Goal: Task Accomplishment & Management: Use online tool/utility

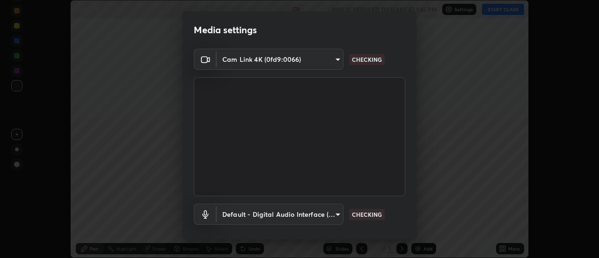
scroll to position [258, 599]
click at [327, 215] on body "Erase all Vector 10 Recording WAS SCHEDULED TO START AT 1:45 PM Settings START …" at bounding box center [299, 129] width 599 height 258
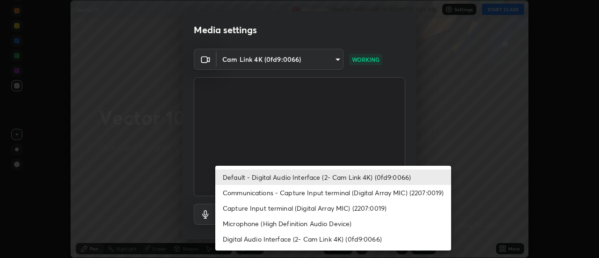
click at [331, 194] on li "Communications - Capture Input terminal (Digital Array MIC) (2207:0019)" at bounding box center [333, 192] width 236 height 15
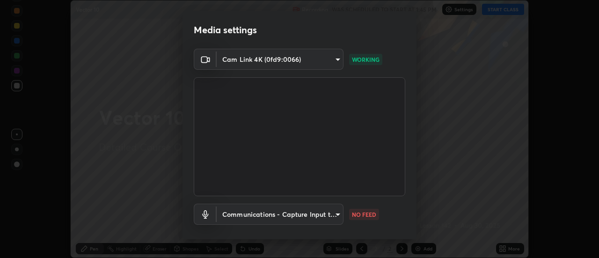
click at [321, 216] on body "Erase all Vector 10 Recording WAS SCHEDULED TO START AT 1:45 PM Settings START …" at bounding box center [299, 129] width 599 height 258
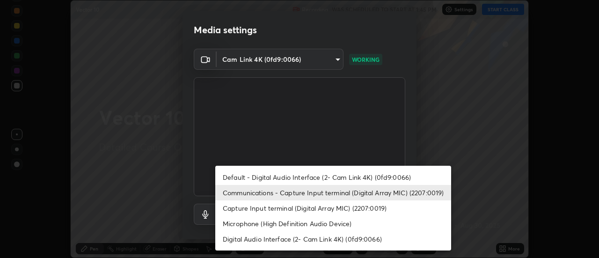
click at [328, 176] on li "Default - Digital Audio Interface (2- Cam Link 4K) (0fd9:0066)" at bounding box center [333, 176] width 236 height 15
type input "default"
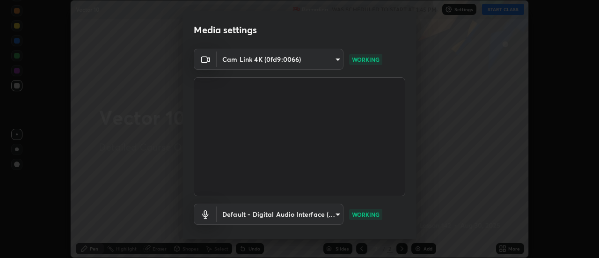
scroll to position [49, 0]
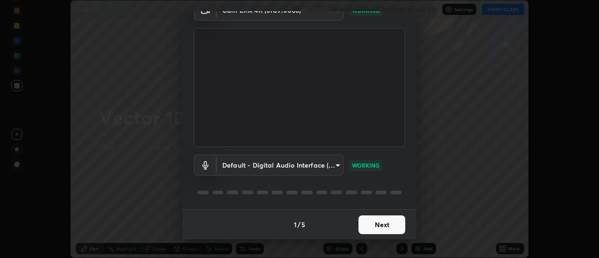
click at [390, 223] on button "Next" at bounding box center [382, 224] width 47 height 19
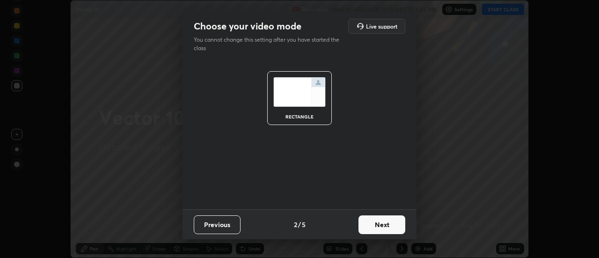
click at [393, 225] on button "Next" at bounding box center [382, 224] width 47 height 19
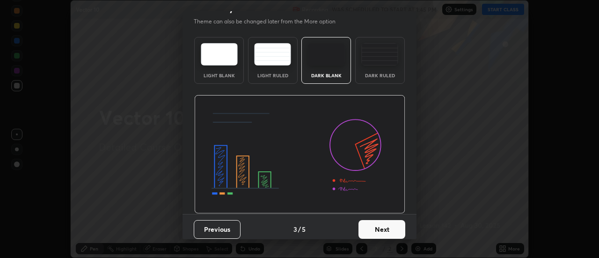
scroll to position [23, 0]
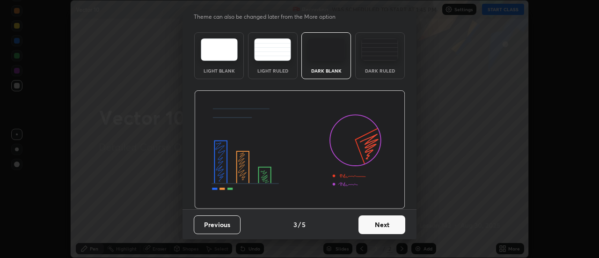
click at [395, 227] on button "Next" at bounding box center [382, 224] width 47 height 19
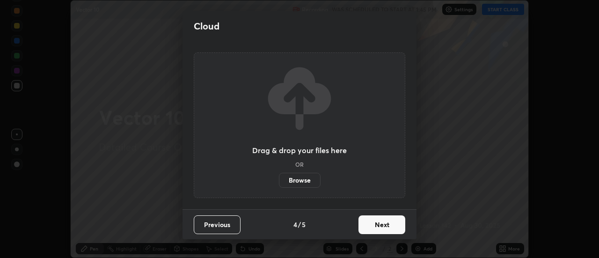
scroll to position [0, 0]
click at [395, 227] on button "Next" at bounding box center [382, 224] width 47 height 19
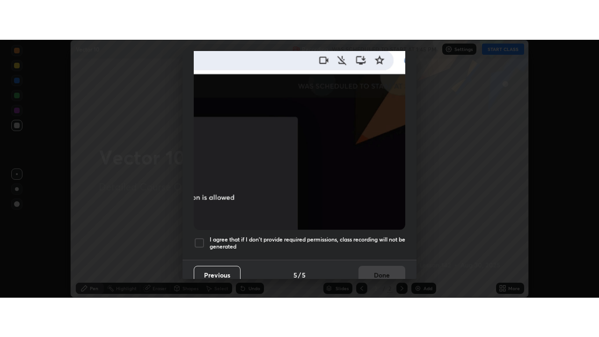
scroll to position [240, 0]
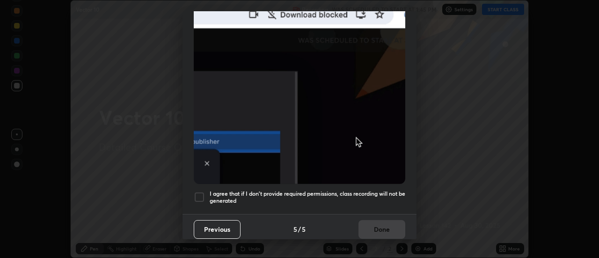
click at [203, 192] on div at bounding box center [199, 196] width 11 height 11
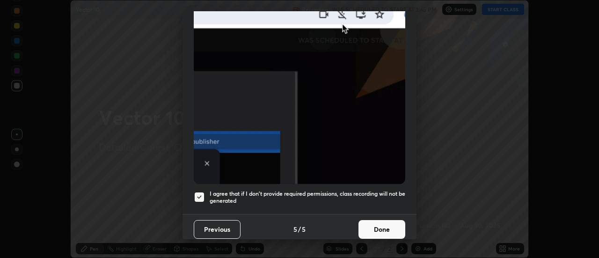
click at [373, 224] on button "Done" at bounding box center [382, 229] width 47 height 19
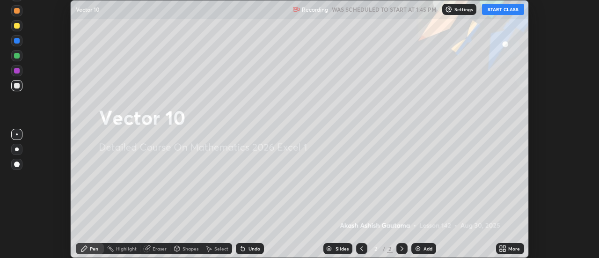
click at [502, 10] on button "START CLASS" at bounding box center [503, 9] width 42 height 11
click at [504, 247] on icon at bounding box center [505, 247] width 2 height 2
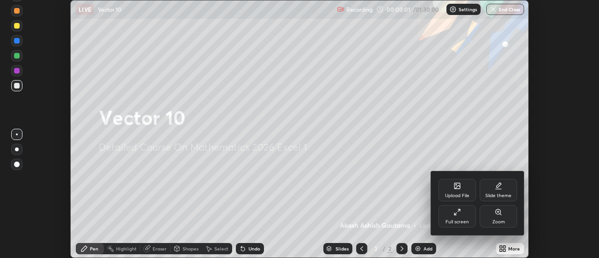
click at [474, 214] on div "Full screen" at bounding box center [457, 216] width 37 height 22
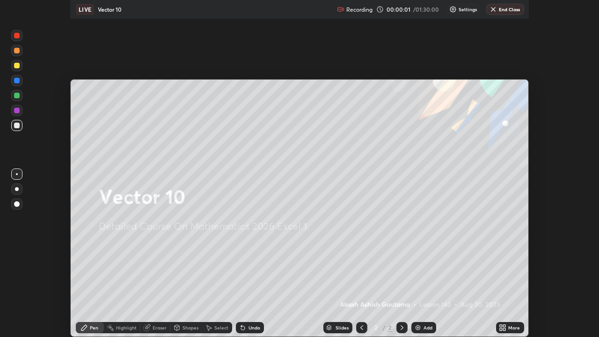
scroll to position [337, 599]
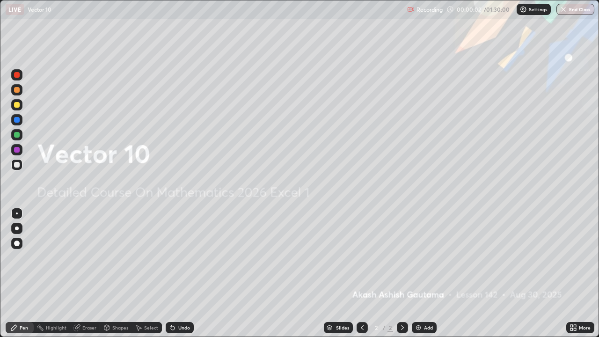
click at [426, 257] on div "Add" at bounding box center [428, 327] width 9 height 5
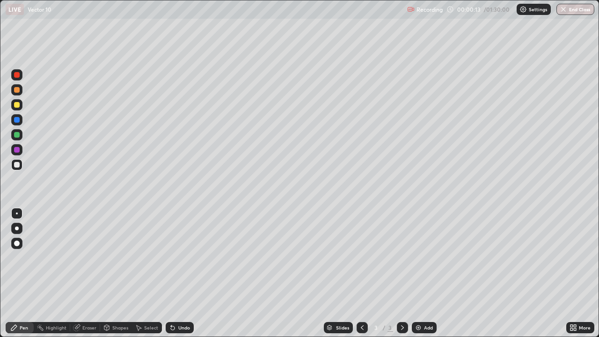
click at [17, 228] on div at bounding box center [17, 229] width 4 height 4
click at [175, 257] on icon at bounding box center [172, 327] width 7 height 7
click at [185, 257] on div "Undo" at bounding box center [184, 327] width 12 height 5
click at [425, 257] on div "Add" at bounding box center [428, 327] width 9 height 5
click at [365, 257] on div at bounding box center [362, 327] width 11 height 11
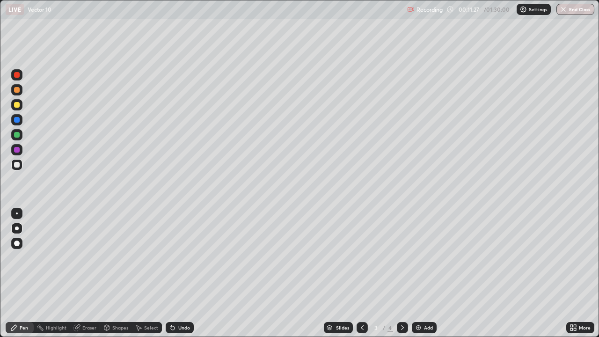
click at [401, 257] on icon at bounding box center [402, 327] width 7 height 7
click at [178, 257] on div "Undo" at bounding box center [184, 327] width 12 height 5
click at [48, 257] on div "Highlight" at bounding box center [56, 327] width 21 height 5
click at [88, 257] on div "Eraser" at bounding box center [89, 327] width 14 height 5
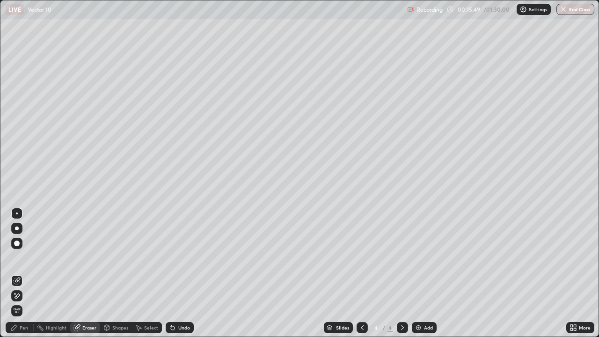
click at [23, 257] on div "Pen" at bounding box center [24, 327] width 8 height 5
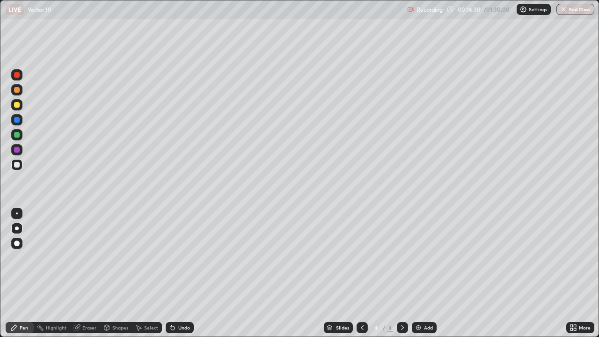
click at [175, 257] on div "Undo" at bounding box center [180, 327] width 28 height 11
click at [433, 257] on div "Add" at bounding box center [424, 327] width 25 height 11
click at [171, 257] on icon at bounding box center [173, 328] width 4 height 4
click at [169, 257] on icon at bounding box center [172, 327] width 7 height 7
click at [178, 257] on div "Undo" at bounding box center [184, 327] width 12 height 5
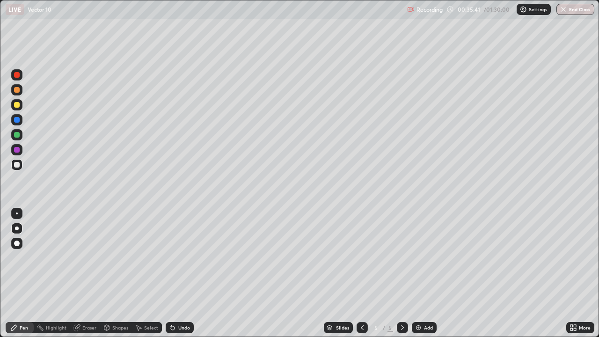
click at [427, 257] on div "Add" at bounding box center [428, 327] width 9 height 5
click at [178, 257] on div "Undo" at bounding box center [184, 327] width 12 height 5
click at [175, 257] on div "Undo" at bounding box center [180, 327] width 28 height 11
click at [181, 257] on div "Undo" at bounding box center [184, 327] width 12 height 5
click at [361, 257] on icon at bounding box center [362, 327] width 7 height 7
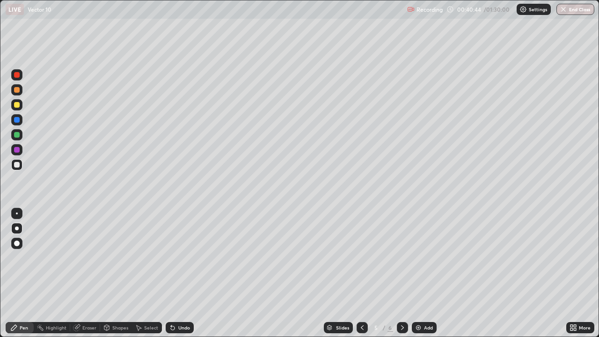
click at [401, 257] on icon at bounding box center [402, 327] width 7 height 7
click at [361, 257] on icon at bounding box center [362, 327] width 7 height 7
click at [171, 257] on icon at bounding box center [173, 328] width 4 height 4
click at [402, 257] on icon at bounding box center [402, 327] width 7 height 7
click at [431, 257] on div "Add" at bounding box center [428, 327] width 9 height 5
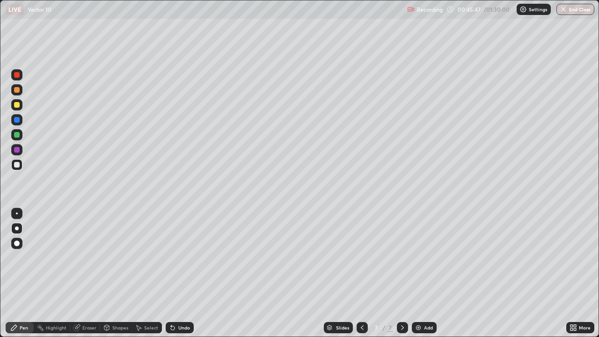
click at [92, 257] on div "Eraser" at bounding box center [89, 327] width 14 height 5
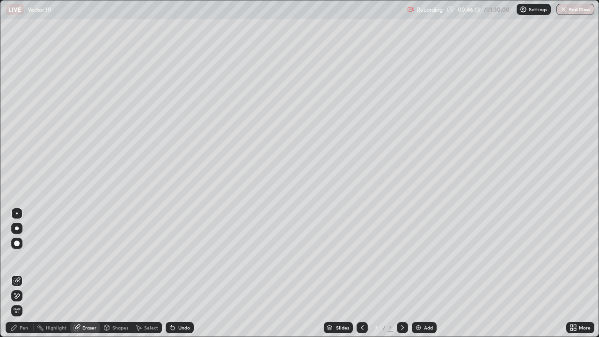
click at [24, 257] on div "Pen" at bounding box center [24, 327] width 8 height 5
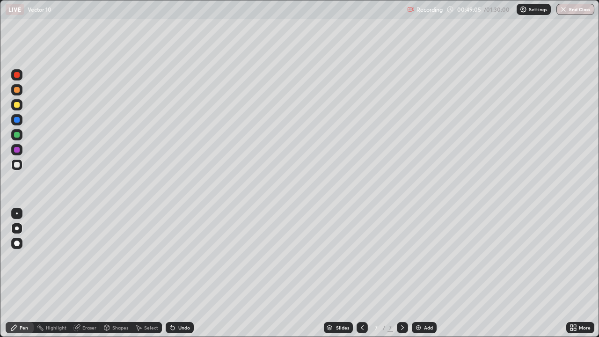
click at [178, 257] on div "Undo" at bounding box center [184, 327] width 12 height 5
click at [171, 257] on icon at bounding box center [173, 328] width 4 height 4
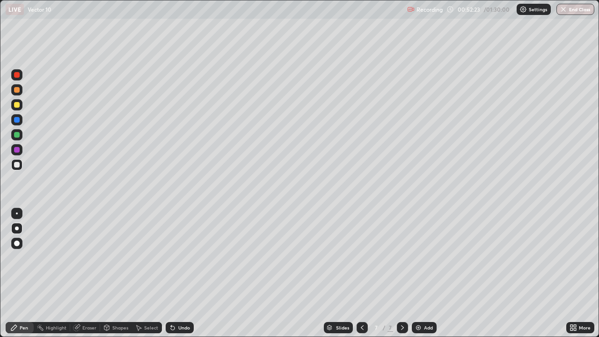
click at [168, 257] on div "Undo" at bounding box center [180, 327] width 28 height 11
click at [166, 257] on div "Undo" at bounding box center [180, 327] width 28 height 11
click at [171, 257] on icon at bounding box center [173, 328] width 4 height 4
click at [166, 257] on div "Undo" at bounding box center [180, 327] width 28 height 11
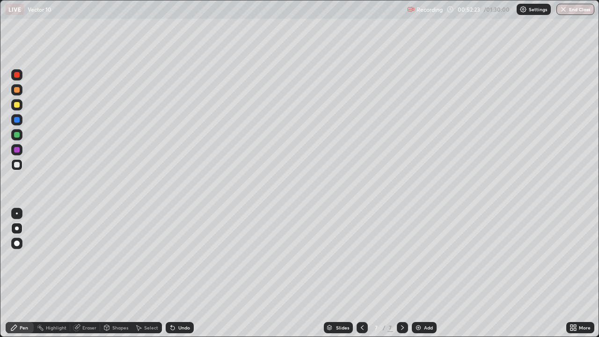
click at [166, 257] on div "Undo" at bounding box center [180, 327] width 28 height 11
click at [167, 257] on div "Undo" at bounding box center [180, 327] width 28 height 11
click at [429, 257] on div "Add" at bounding box center [428, 327] width 9 height 5
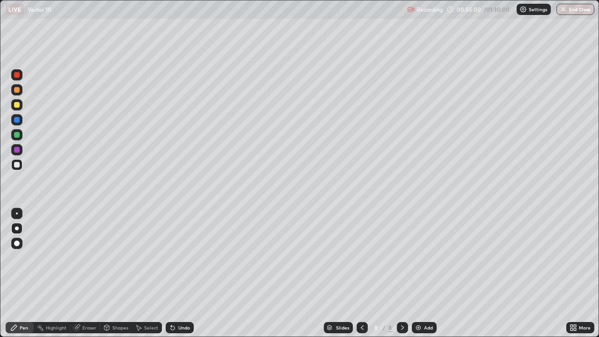
click at [173, 257] on icon at bounding box center [173, 328] width 4 height 4
click at [175, 257] on icon at bounding box center [172, 327] width 7 height 7
click at [173, 257] on icon at bounding box center [172, 327] width 7 height 7
click at [179, 257] on div "Undo" at bounding box center [184, 327] width 12 height 5
click at [178, 257] on div "Undo" at bounding box center [184, 327] width 12 height 5
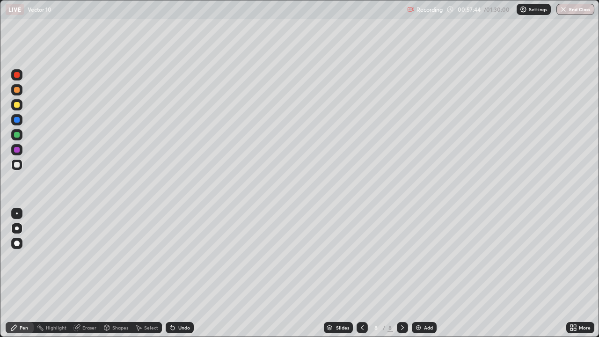
click at [184, 257] on div "Undo" at bounding box center [184, 327] width 12 height 5
click at [178, 257] on div "Undo" at bounding box center [184, 327] width 12 height 5
click at [176, 257] on div "Undo" at bounding box center [180, 327] width 28 height 11
click at [171, 257] on icon at bounding box center [173, 328] width 4 height 4
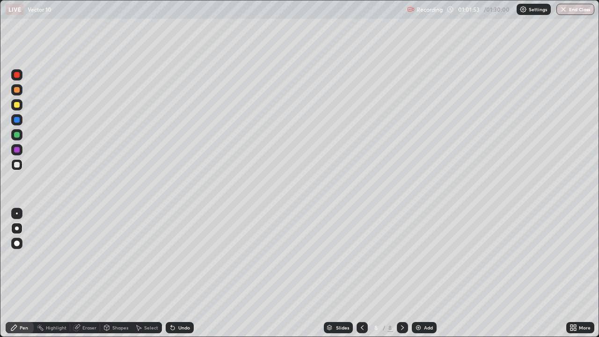
click at [427, 257] on div "Add" at bounding box center [428, 327] width 9 height 5
click at [172, 257] on icon at bounding box center [173, 328] width 4 height 4
click at [178, 257] on div "Undo" at bounding box center [184, 327] width 12 height 5
click at [84, 257] on div "Eraser" at bounding box center [89, 327] width 14 height 5
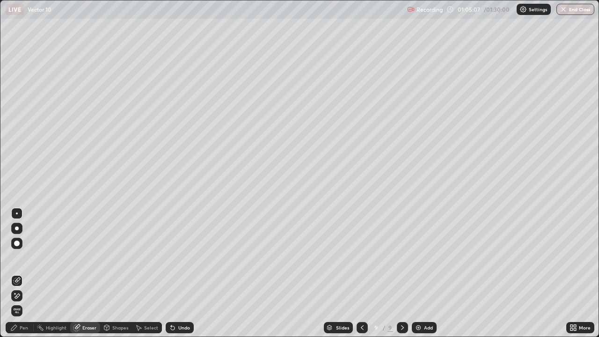
click at [26, 257] on div "Pen" at bounding box center [24, 327] width 8 height 5
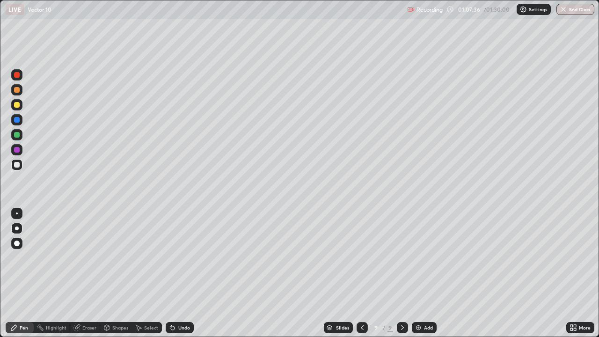
click at [178, 257] on div "Undo" at bounding box center [184, 327] width 12 height 5
click at [179, 257] on div "Undo" at bounding box center [184, 327] width 12 height 5
click at [178, 257] on div "Undo" at bounding box center [184, 327] width 12 height 5
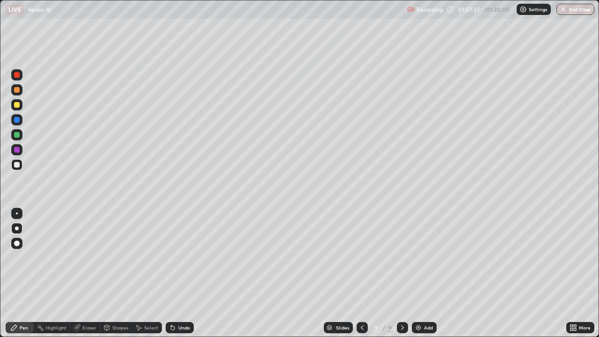
click at [179, 257] on div "Undo" at bounding box center [184, 327] width 12 height 5
click at [182, 257] on div "Undo" at bounding box center [184, 327] width 12 height 5
click at [150, 257] on div "Select" at bounding box center [151, 327] width 14 height 5
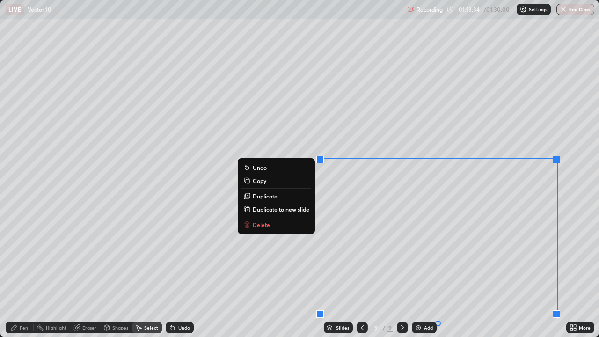
click at [259, 181] on p "Copy" at bounding box center [260, 180] width 14 height 7
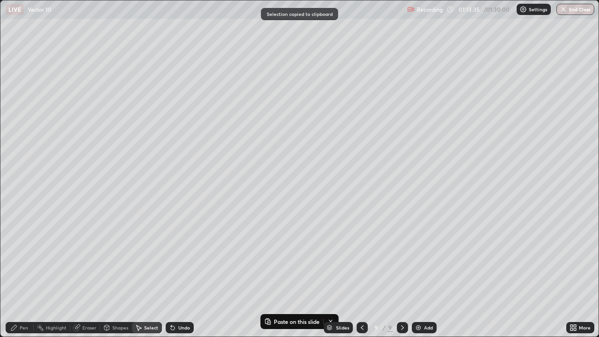
click at [430, 257] on div "Add" at bounding box center [428, 327] width 9 height 5
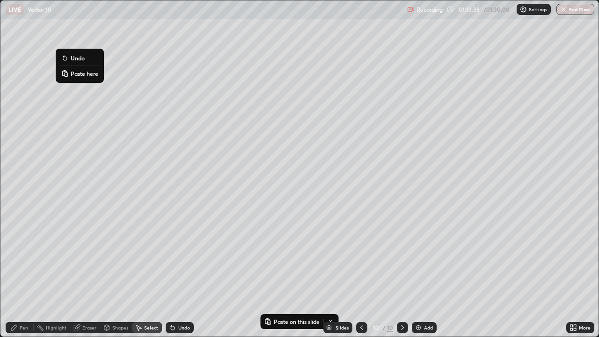
click at [81, 78] on button "Paste here" at bounding box center [79, 73] width 41 height 11
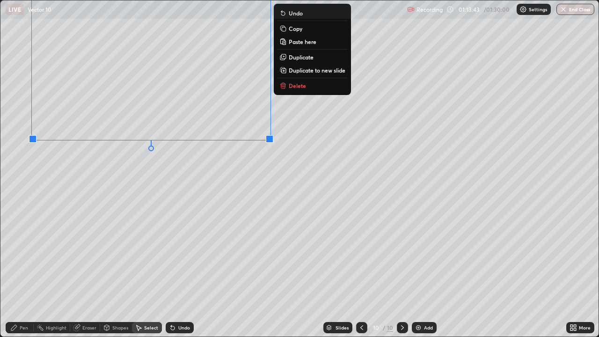
click at [95, 210] on div "0 ° Undo Copy Paste here Duplicate Duplicate to new slide Delete" at bounding box center [299, 168] width 598 height 336
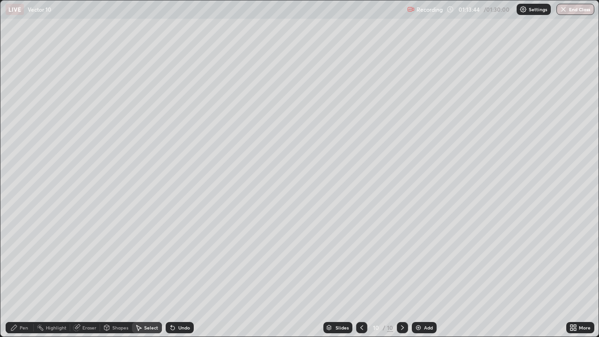
click at [81, 257] on div "Eraser" at bounding box center [85, 327] width 30 height 11
click at [19, 257] on icon at bounding box center [16, 296] width 7 height 8
click at [20, 257] on div "Pen" at bounding box center [24, 327] width 8 height 5
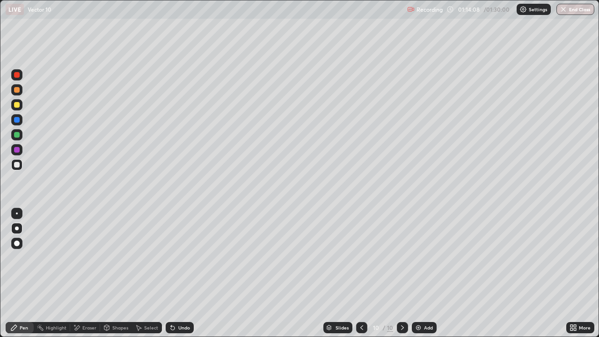
click at [176, 257] on div "Undo" at bounding box center [180, 327] width 28 height 11
click at [149, 257] on div "Select" at bounding box center [151, 327] width 14 height 5
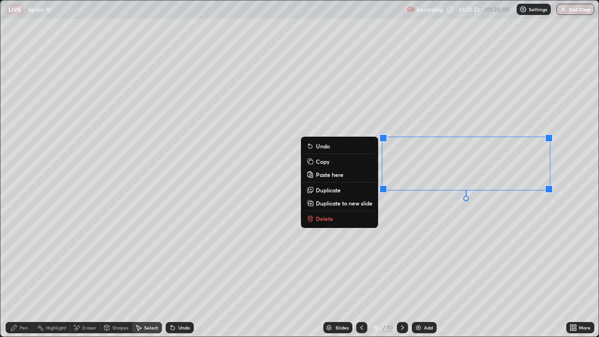
click at [323, 161] on p "Copy" at bounding box center [323, 161] width 14 height 7
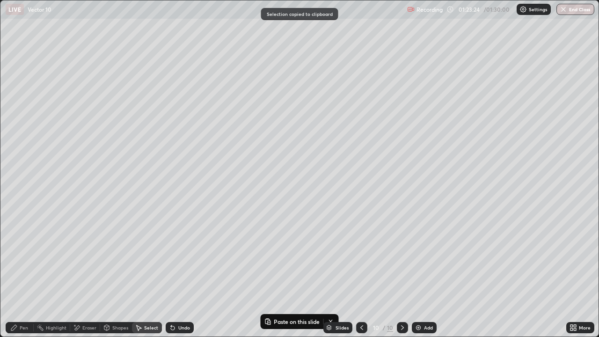
click at [429, 257] on div "Add" at bounding box center [428, 327] width 9 height 5
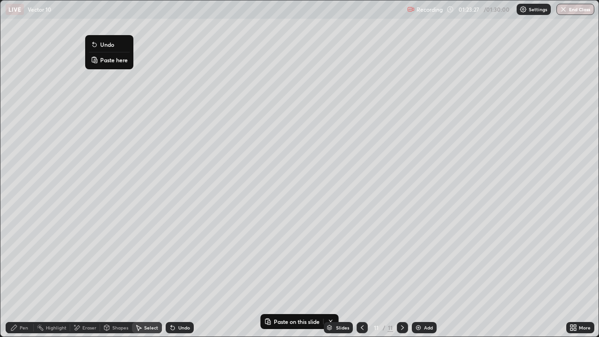
click at [111, 60] on p "Paste here" at bounding box center [114, 59] width 28 height 7
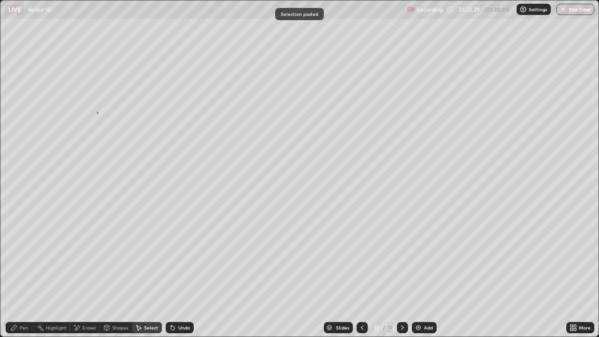
click at [97, 113] on div "0 ° Undo Copy Paste here Duplicate Duplicate to new slide Delete" at bounding box center [299, 168] width 598 height 336
click at [23, 257] on div "Pen" at bounding box center [24, 327] width 8 height 5
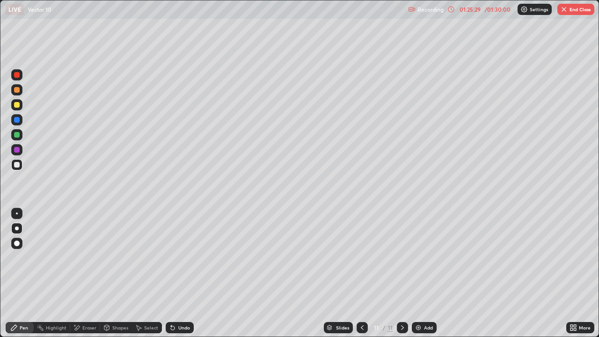
click at [175, 257] on div "Undo" at bounding box center [180, 327] width 28 height 11
click at [175, 257] on icon at bounding box center [172, 327] width 7 height 7
click at [179, 257] on div "Undo" at bounding box center [184, 327] width 12 height 5
click at [180, 257] on div "Undo" at bounding box center [184, 327] width 12 height 5
click at [184, 257] on div "Undo" at bounding box center [184, 327] width 12 height 5
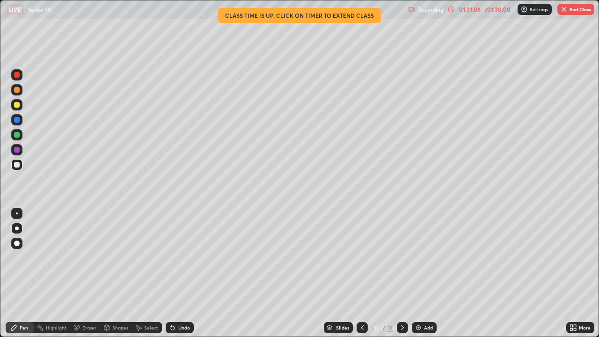
click at [563, 9] on img "button" at bounding box center [563, 9] width 7 height 7
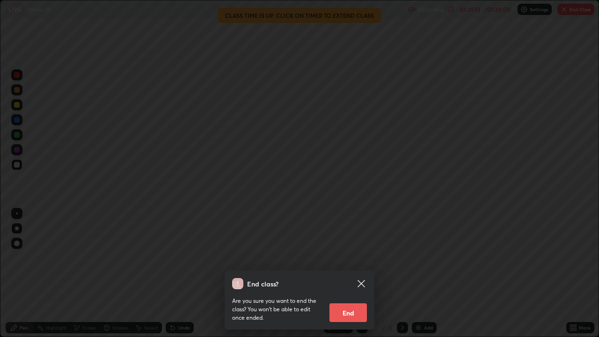
click at [365, 257] on icon at bounding box center [361, 283] width 7 height 7
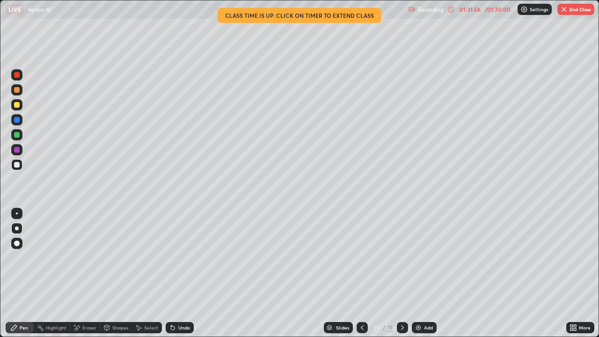
click at [564, 11] on img "button" at bounding box center [563, 9] width 7 height 7
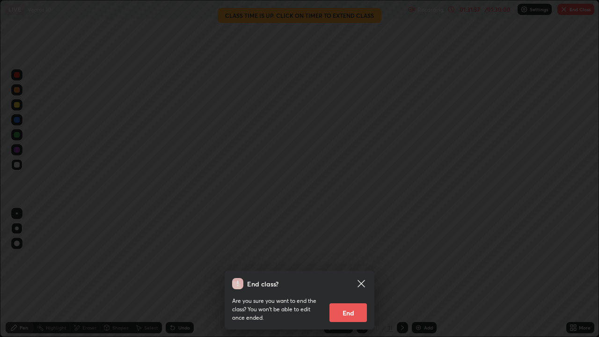
click at [345, 257] on button "End" at bounding box center [347, 312] width 37 height 19
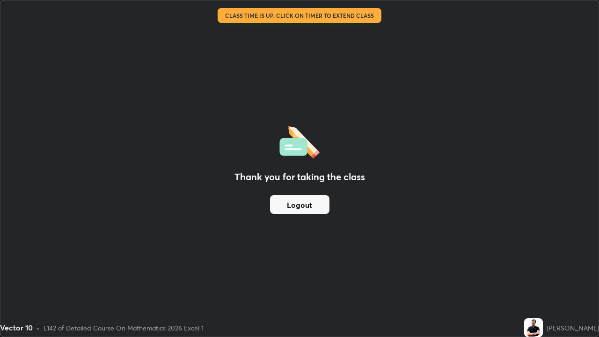
click at [311, 208] on button "Logout" at bounding box center [299, 204] width 59 height 19
click at [313, 205] on button "Logout" at bounding box center [299, 204] width 59 height 19
